Goal: Navigation & Orientation: Find specific page/section

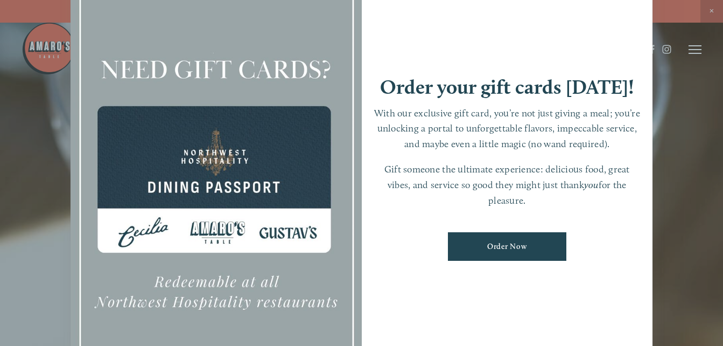
click at [687, 148] on div at bounding box center [361, 173] width 723 height 346
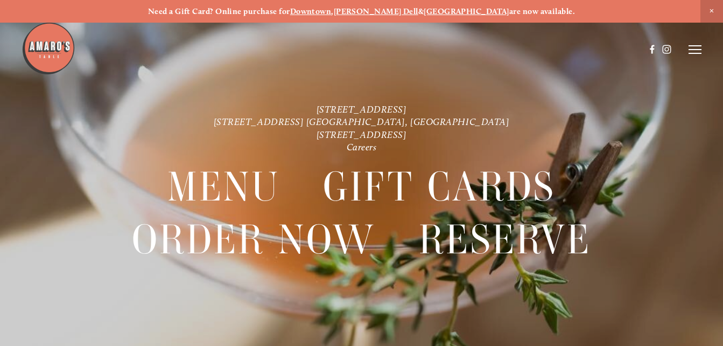
click at [693, 46] on line at bounding box center [695, 46] width 13 height 0
click at [499, 50] on span "Menu" at bounding box center [507, 49] width 20 height 9
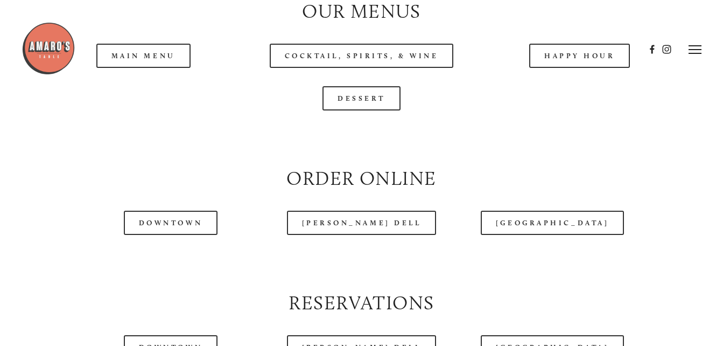
scroll to position [1056, 0]
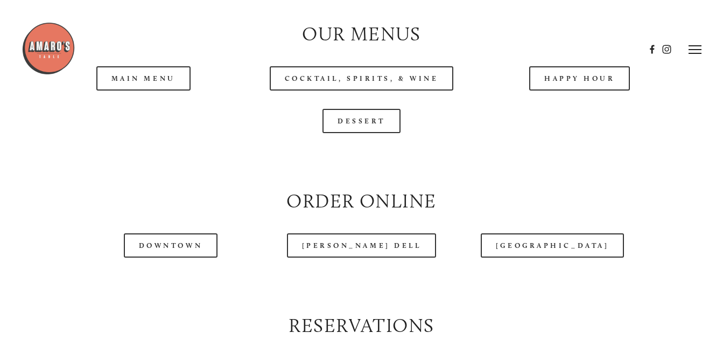
click at [580, 78] on header "Menu Order Now Visit Gallery 0" at bounding box center [362, 49] width 680 height 99
click at [578, 85] on header "Menu Order Now Visit Gallery 0" at bounding box center [362, 49] width 680 height 99
click at [372, 83] on header "Menu Order Now Visit Gallery 0" at bounding box center [362, 49] width 680 height 99
click at [352, 82] on header "Menu Order Now Visit Gallery 0" at bounding box center [362, 49] width 680 height 99
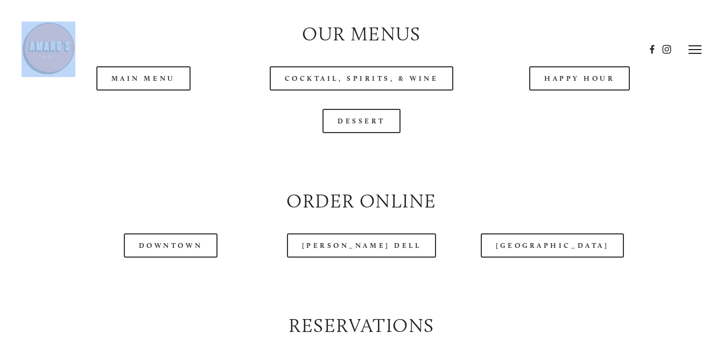
click at [352, 82] on header "Menu Order Now Visit Gallery 0" at bounding box center [362, 49] width 680 height 99
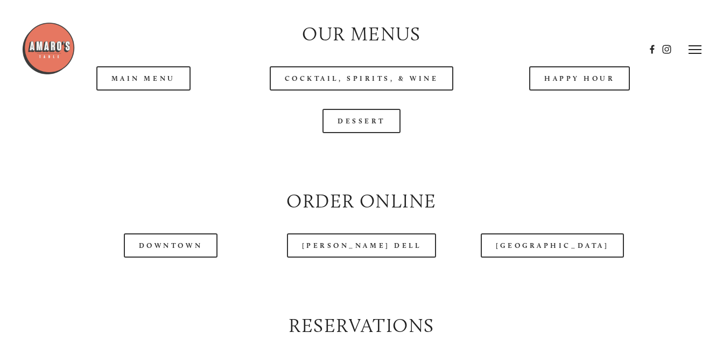
click at [220, 133] on div "Dessert" at bounding box center [362, 121] width 637 height 24
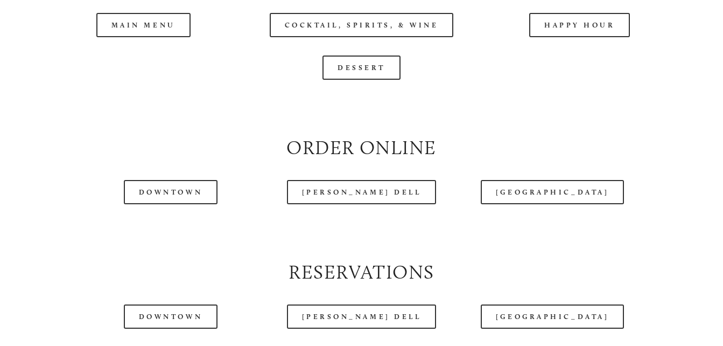
scroll to position [1113, 0]
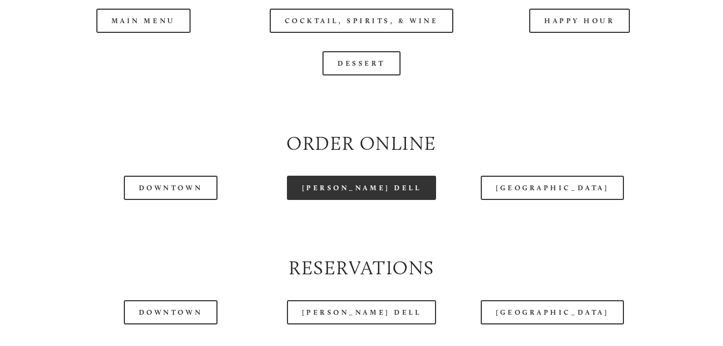
click at [376, 191] on link "[PERSON_NAME] Dell" at bounding box center [362, 188] width 150 height 24
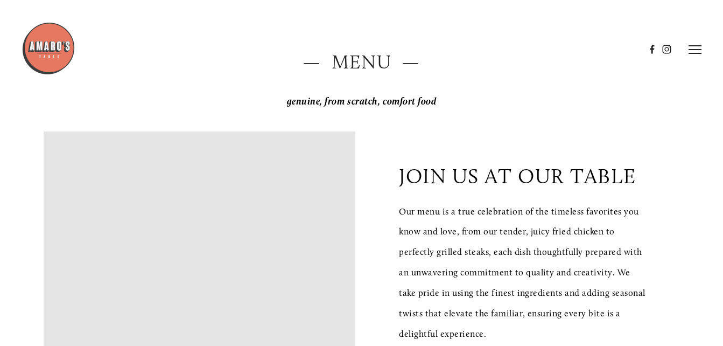
scroll to position [30, 0]
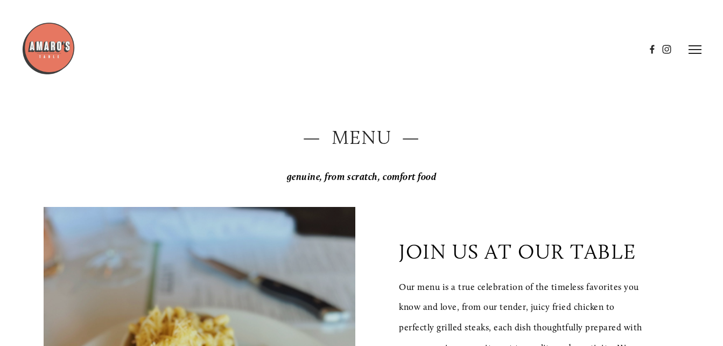
drag, startPoint x: 709, startPoint y: 42, endPoint x: 708, endPoint y: -5, distance: 46.9
